Goal: Information Seeking & Learning: Learn about a topic

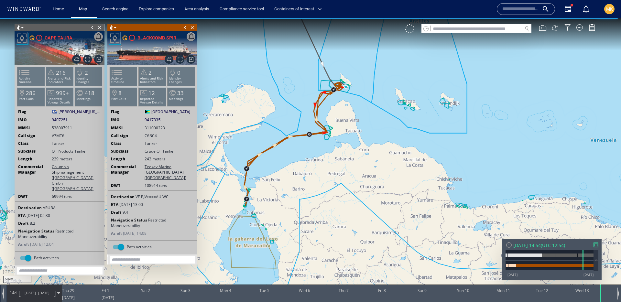
drag, startPoint x: 350, startPoint y: 206, endPoint x: 351, endPoint y: 123, distance: 83.1
click at [351, 123] on canvas "Map" at bounding box center [310, 156] width 621 height 277
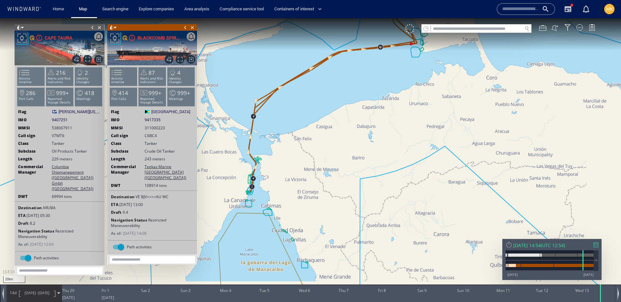
drag, startPoint x: 362, startPoint y: 177, endPoint x: 459, endPoint y: 145, distance: 102.4
click at [459, 145] on canvas "Map" at bounding box center [310, 156] width 621 height 277
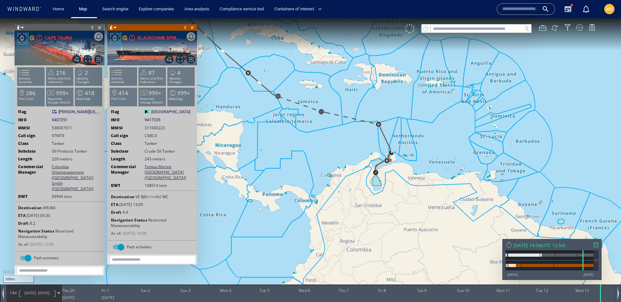
drag, startPoint x: 359, startPoint y: 199, endPoint x: 296, endPoint y: 129, distance: 94.1
click at [296, 129] on canvas "Map" at bounding box center [310, 156] width 621 height 277
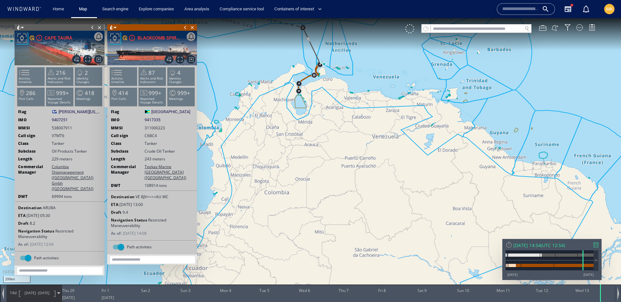
drag, startPoint x: 320, startPoint y: 184, endPoint x: 416, endPoint y: 191, distance: 96.2
click at [416, 191] on canvas "Map" at bounding box center [310, 156] width 621 height 277
drag, startPoint x: 394, startPoint y: 92, endPoint x: 397, endPoint y: 110, distance: 17.3
click at [397, 110] on canvas "Map" at bounding box center [310, 156] width 621 height 277
